Goal: Information Seeking & Learning: Learn about a topic

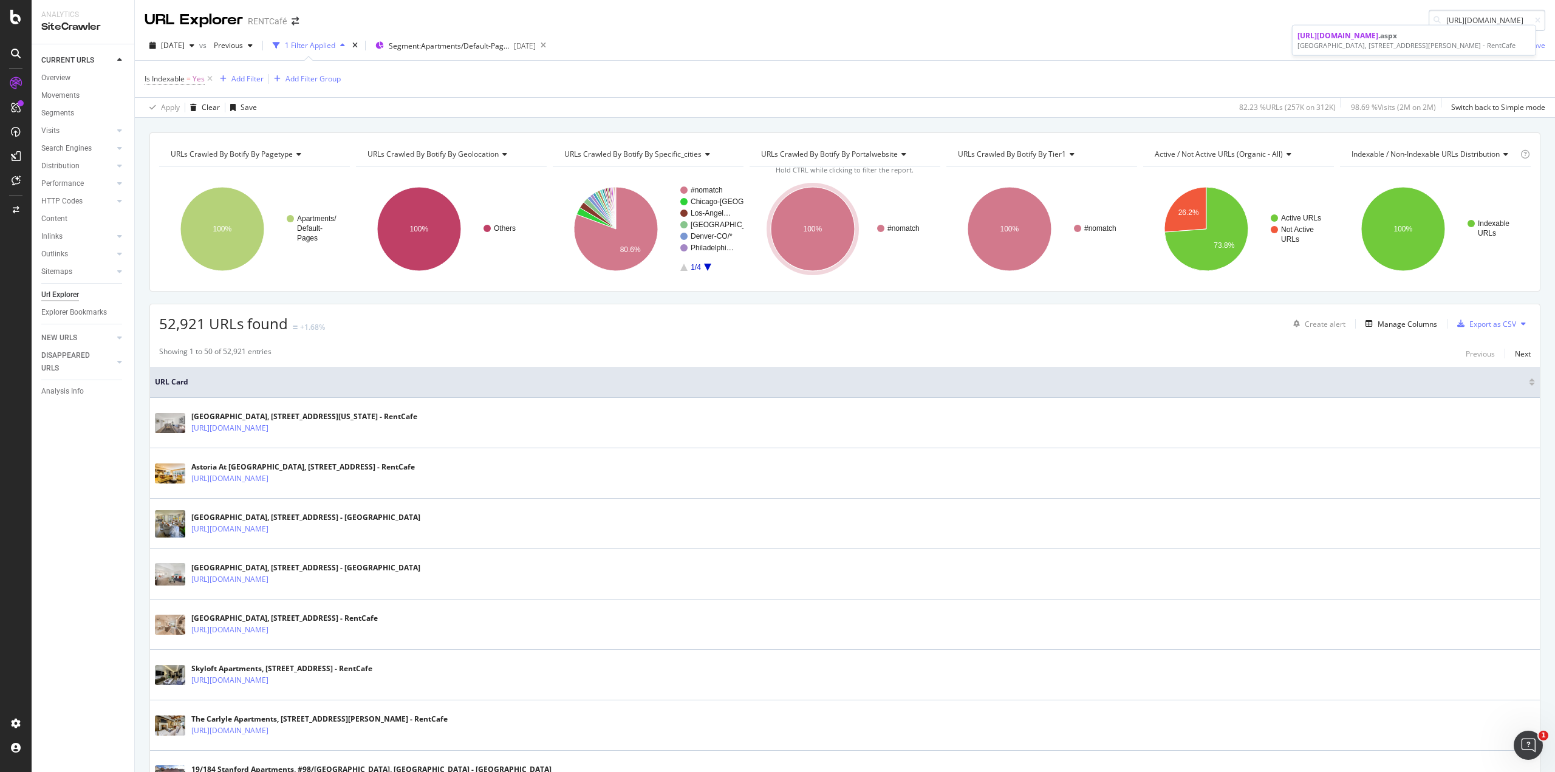
click at [1468, 22] on input "[URL][DOMAIN_NAME]" at bounding box center [1486, 20] width 117 height 21
type input "[URL][DOMAIN_NAME]"
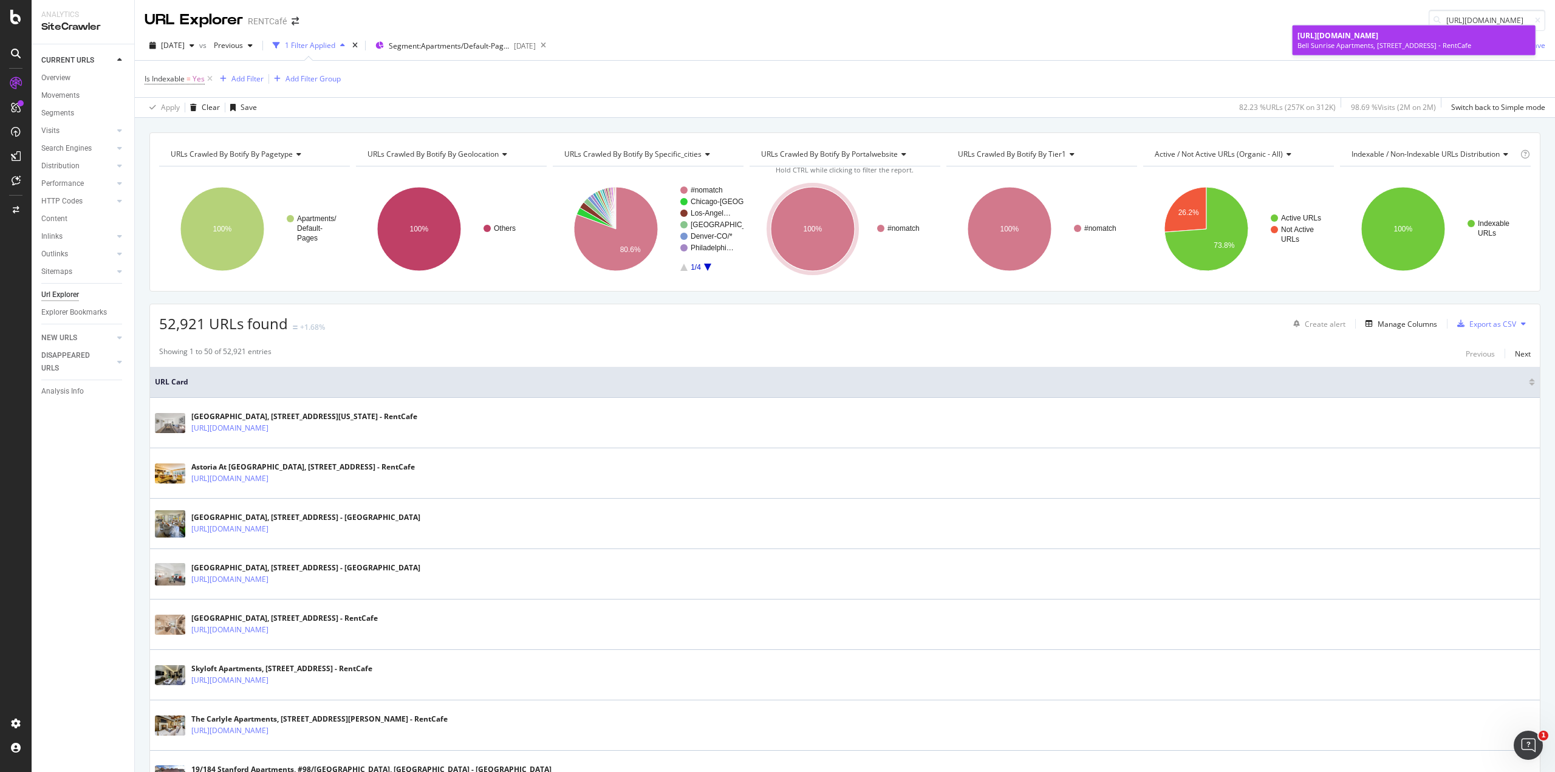
click at [1320, 41] on span "[URL][DOMAIN_NAME]" at bounding box center [1337, 35] width 81 height 10
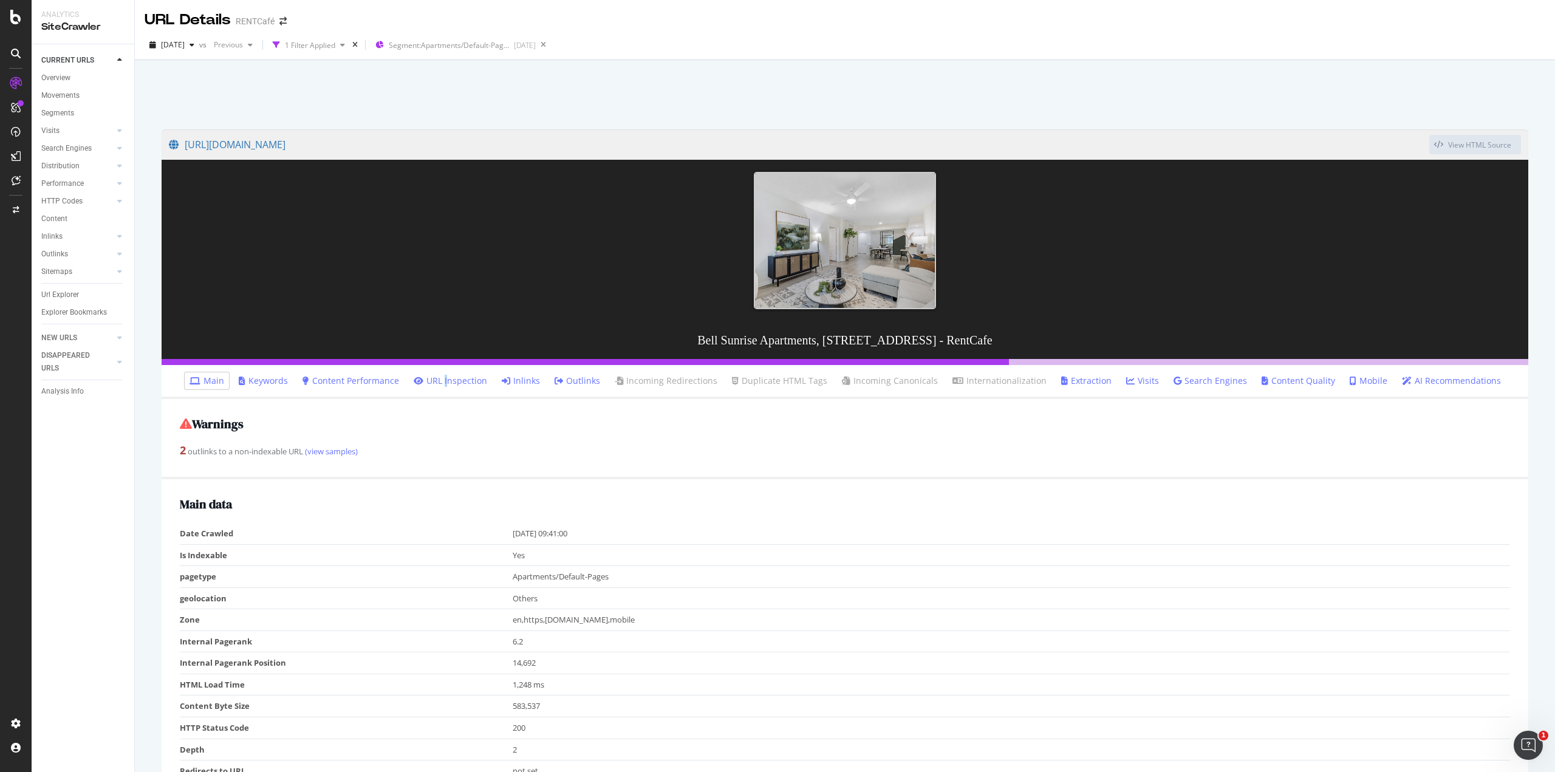
drag, startPoint x: 451, startPoint y: 381, endPoint x: 443, endPoint y: 380, distance: 8.0
click at [451, 381] on link "URL Inspection" at bounding box center [450, 381] width 73 height 12
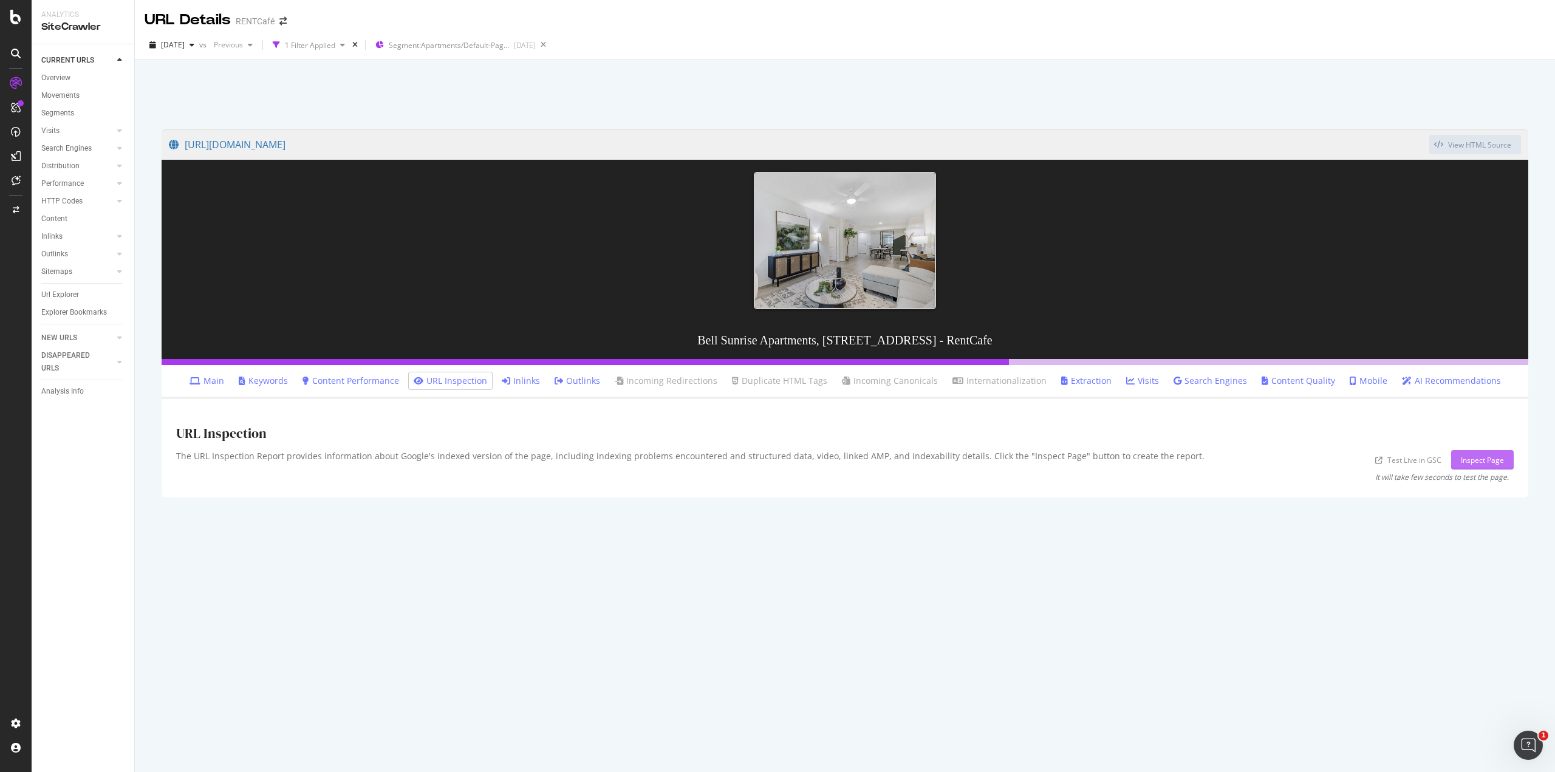
click at [1464, 464] on div "Inspect Page" at bounding box center [1482, 460] width 43 height 10
click at [1078, 377] on link "Extraction" at bounding box center [1086, 381] width 50 height 12
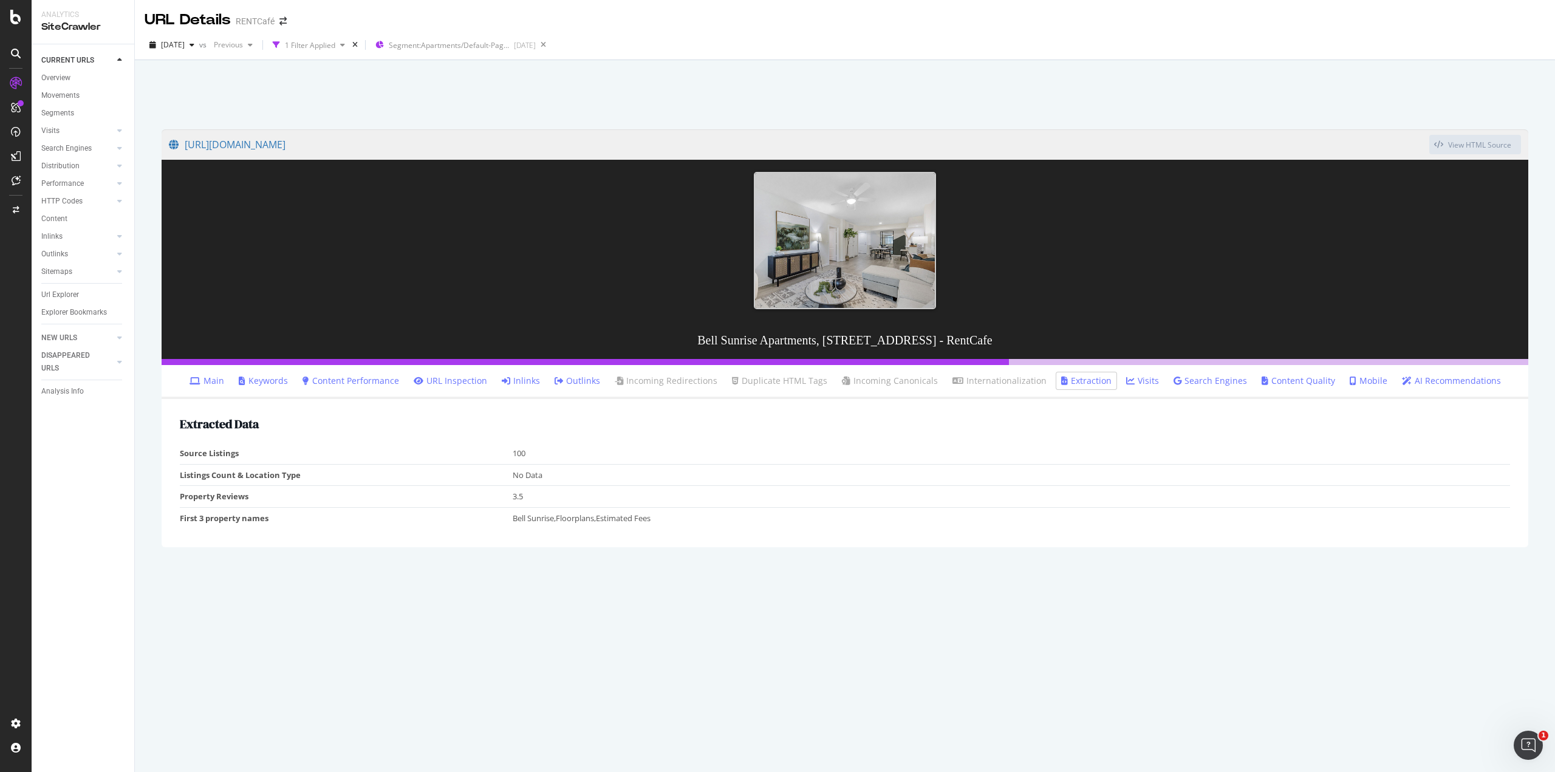
click at [624, 505] on td "3.5" at bounding box center [1012, 497] width 998 height 22
click at [624, 516] on td "Bell Sunrise,Floorplans,Estimated Fees" at bounding box center [1012, 517] width 998 height 21
click at [557, 459] on td "100" at bounding box center [1012, 453] width 998 height 21
click at [538, 464] on td "No Data" at bounding box center [1012, 475] width 998 height 22
click at [520, 382] on link "Inlinks" at bounding box center [521, 381] width 38 height 12
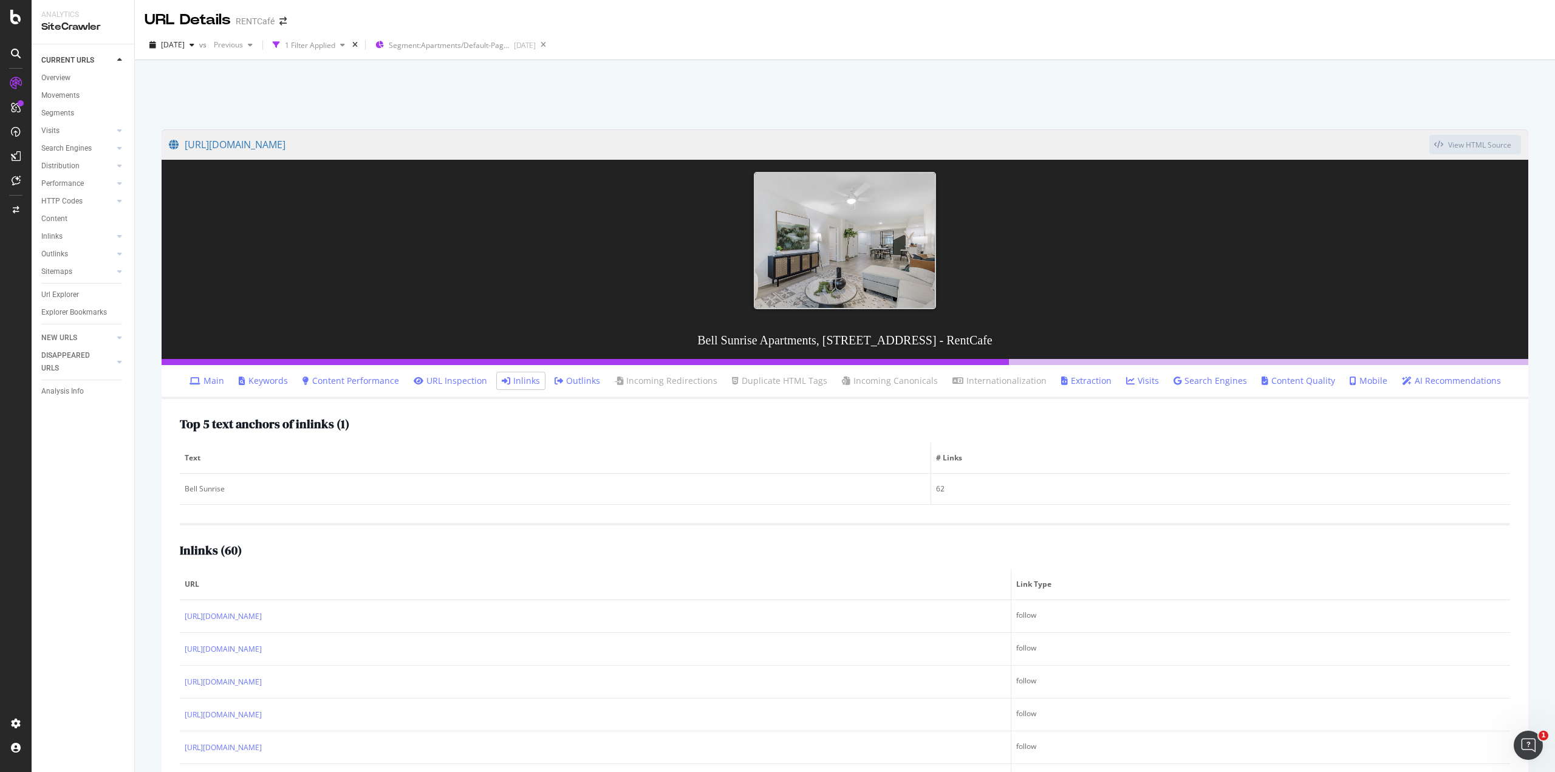
click at [571, 380] on link "Outlinks" at bounding box center [577, 381] width 46 height 12
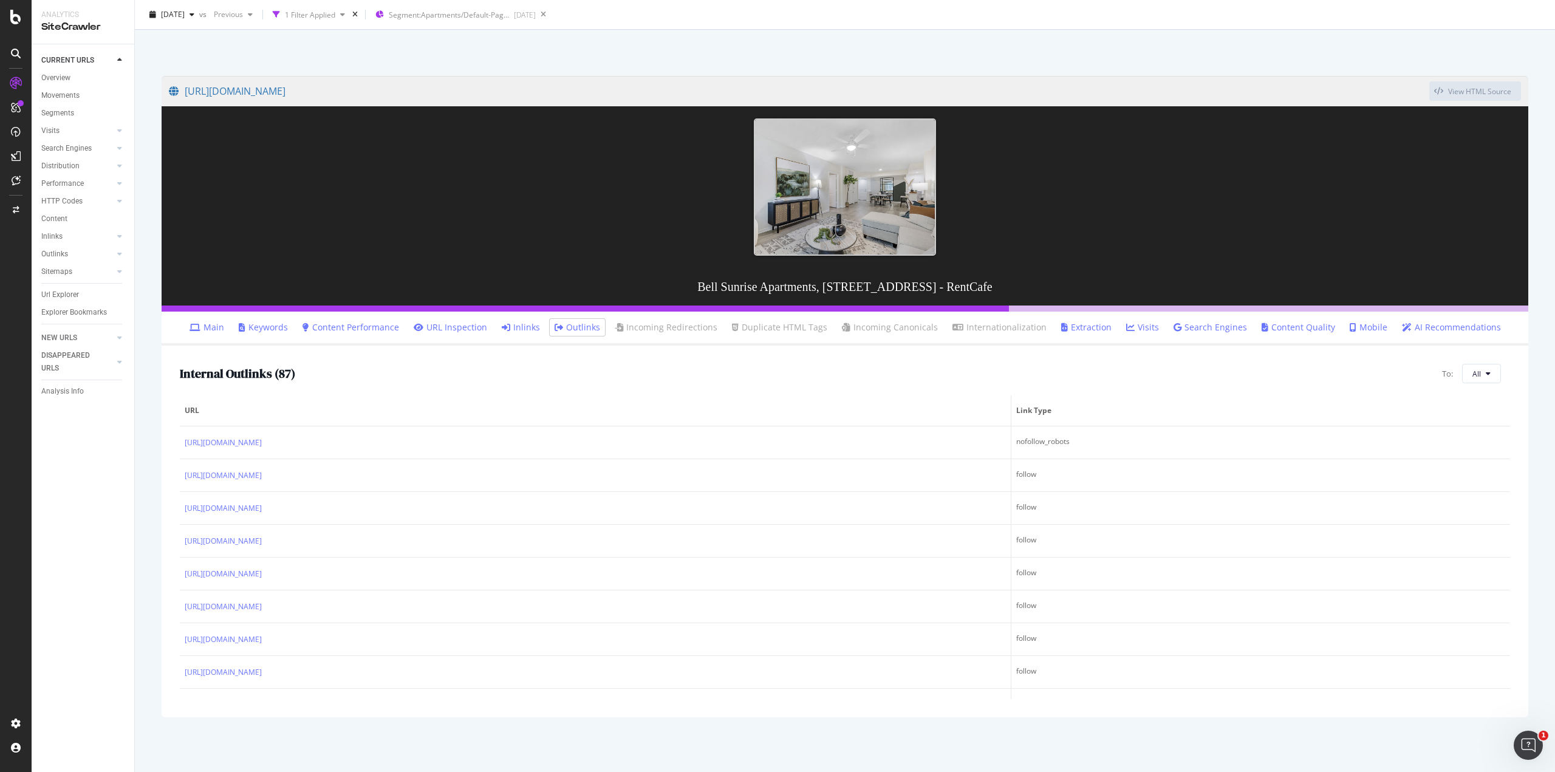
scroll to position [1720, 0]
